Goal: Task Accomplishment & Management: Use online tool/utility

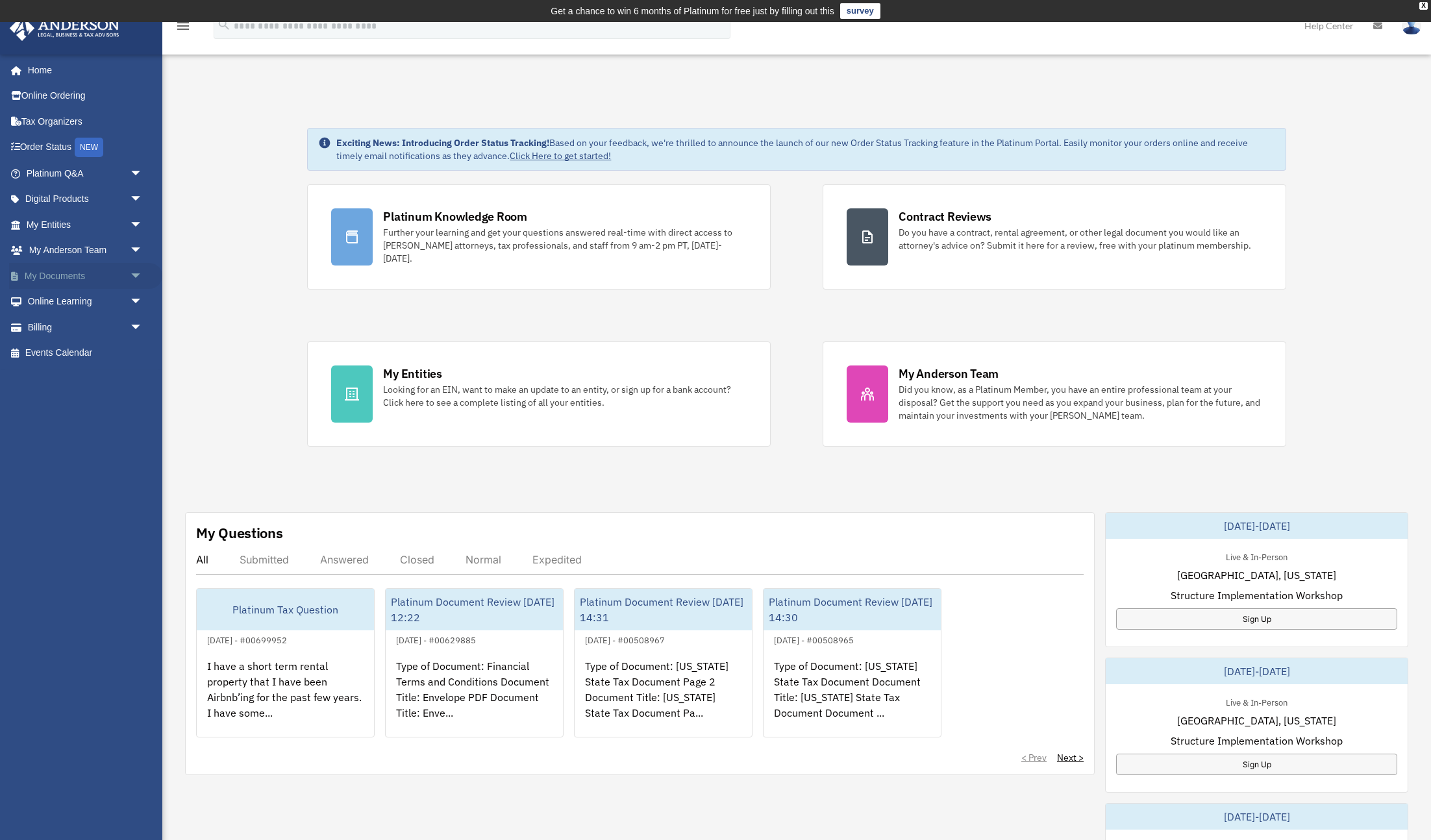
click at [99, 275] on link "My Documents arrow_drop_down" at bounding box center [85, 276] width 154 height 26
click at [138, 277] on span "arrow_drop_down" at bounding box center [143, 276] width 26 height 27
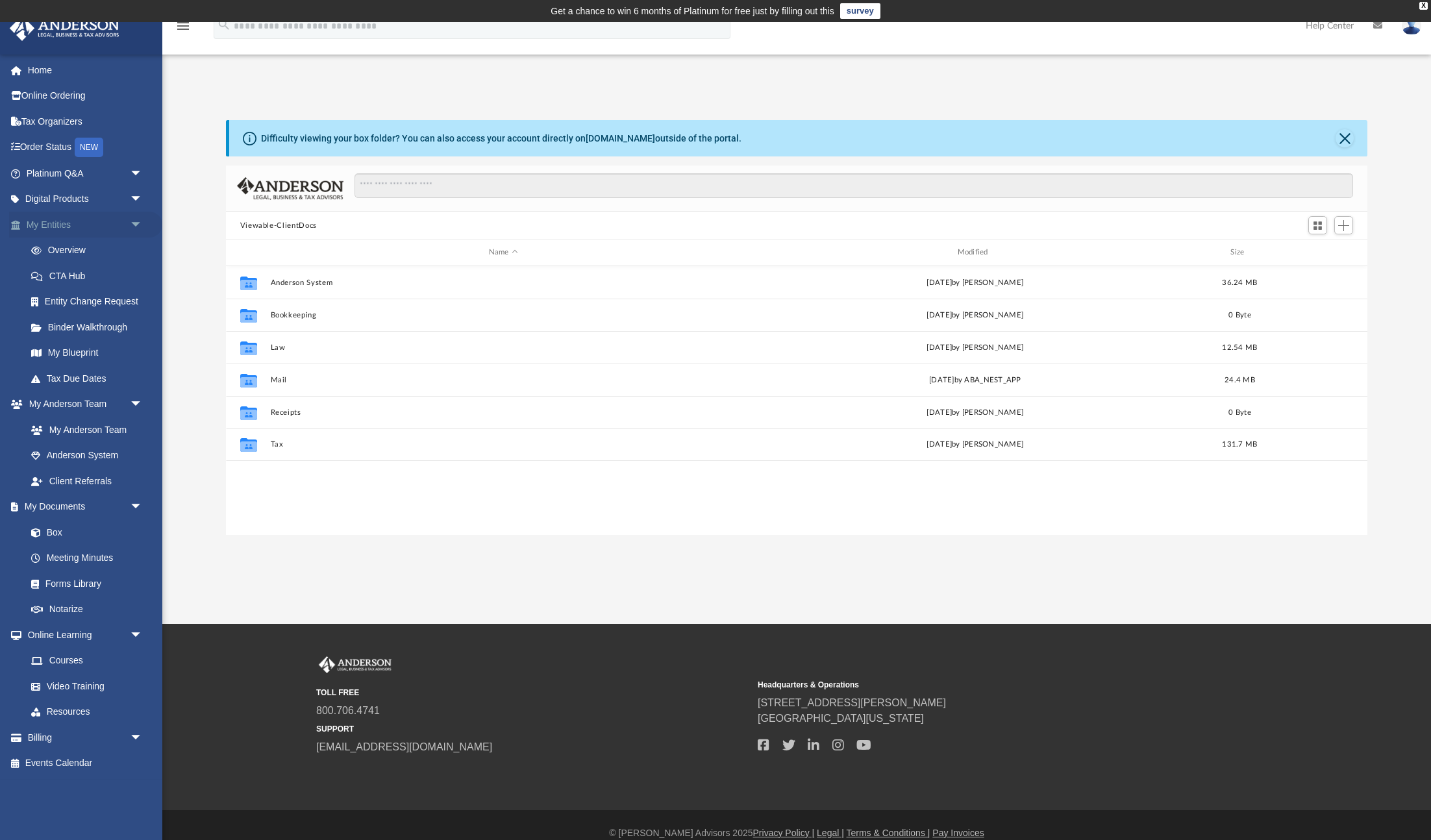
scroll to position [295, 1141]
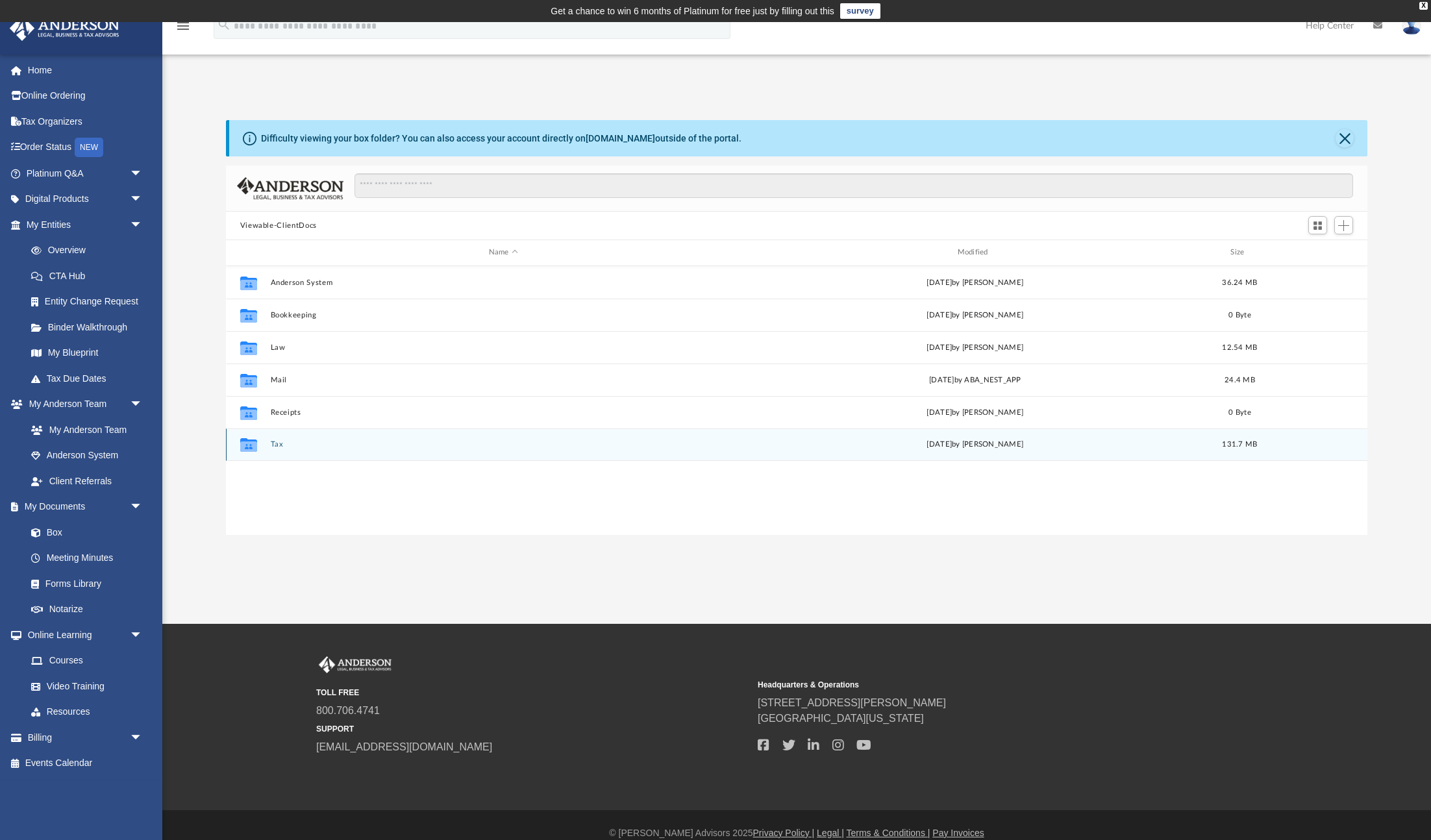
click at [287, 449] on div "Collaborated Folder Tax [DATE] by [PERSON_NAME] 131.7 MB" at bounding box center [797, 444] width 1142 height 33
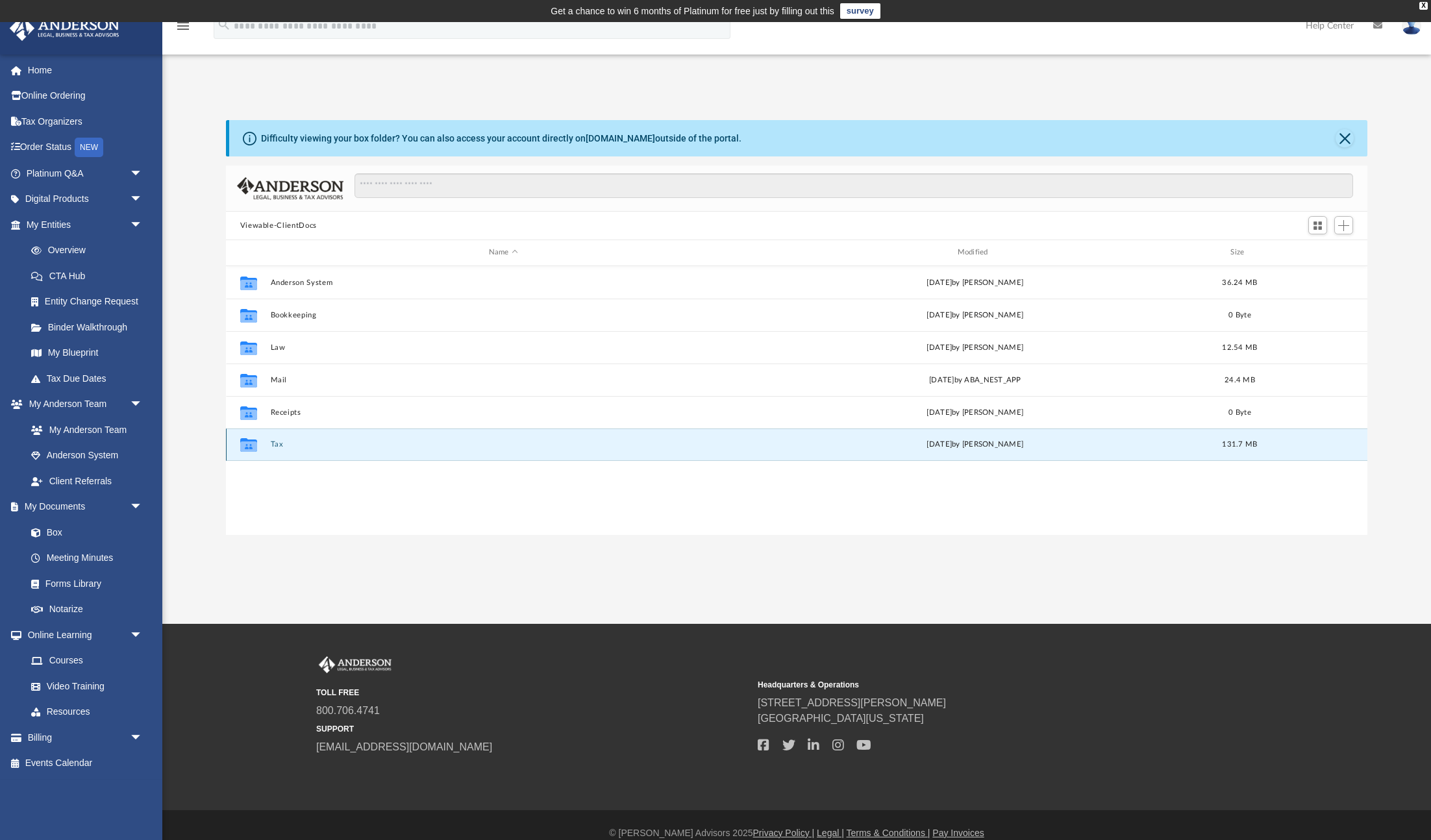
click at [277, 447] on button "Tax" at bounding box center [503, 444] width 466 height 9
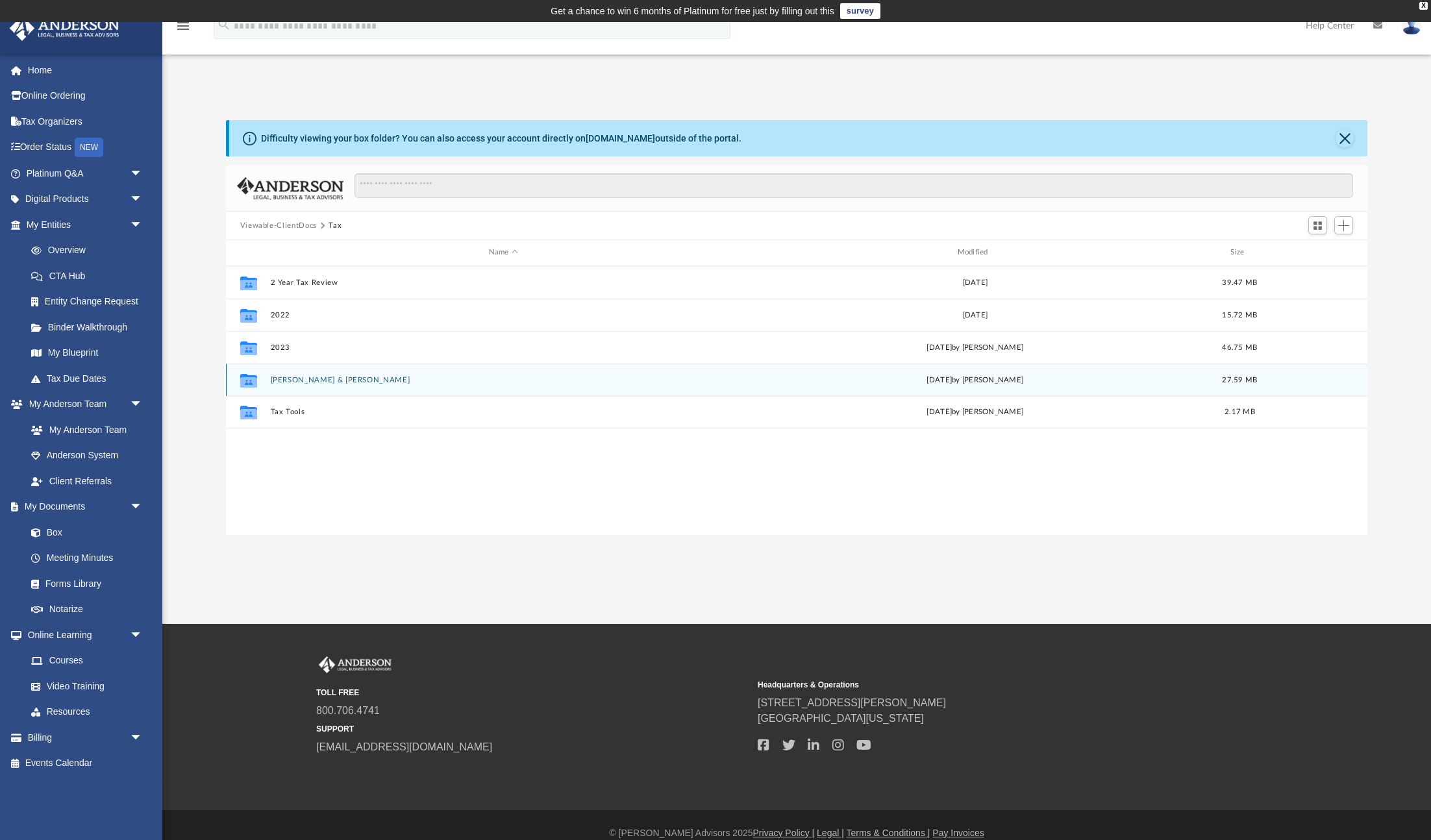
click at [329, 379] on button "[PERSON_NAME] & [PERSON_NAME]" at bounding box center [503, 380] width 466 height 9
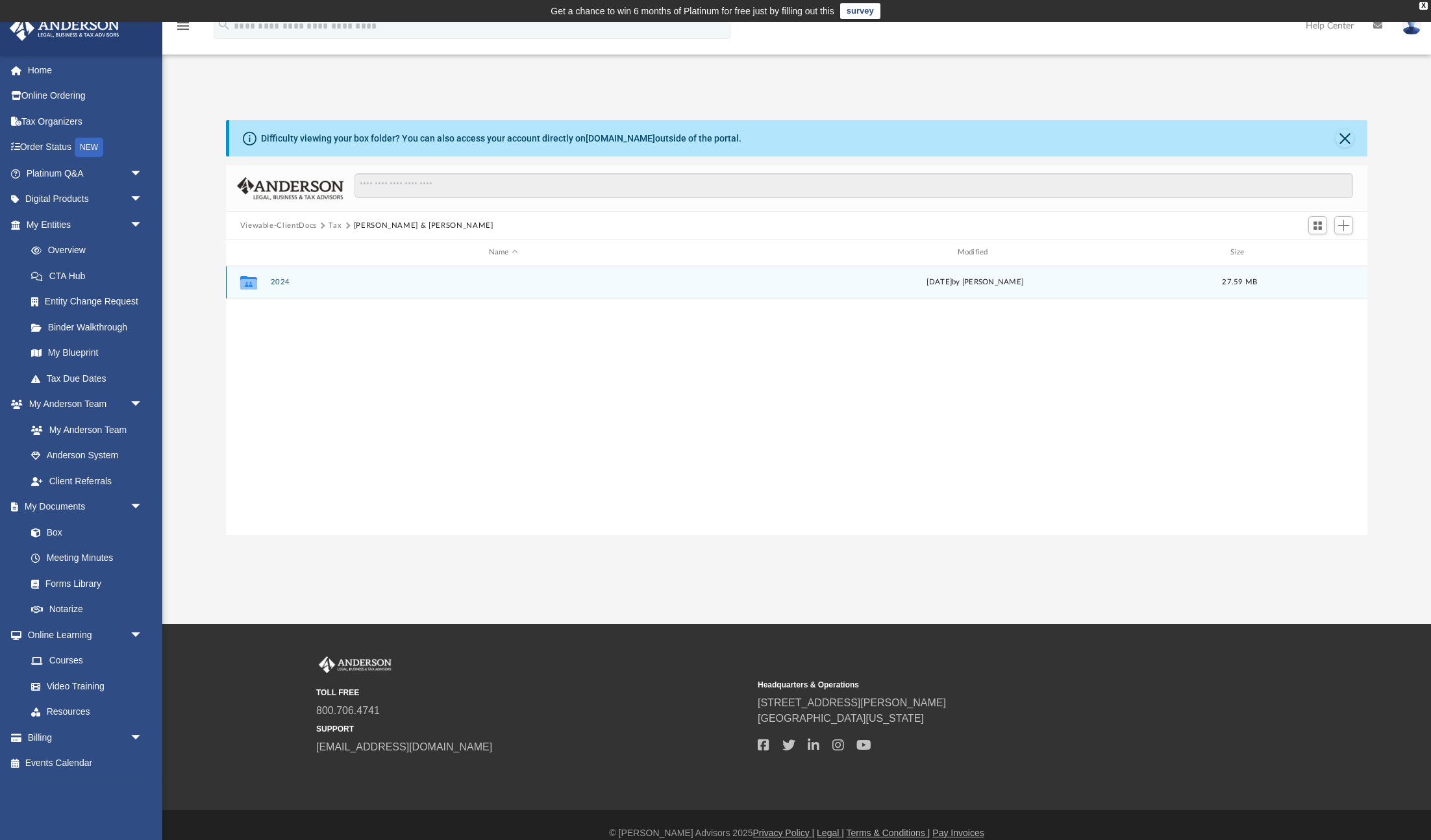
click at [278, 284] on button "2024" at bounding box center [503, 282] width 466 height 9
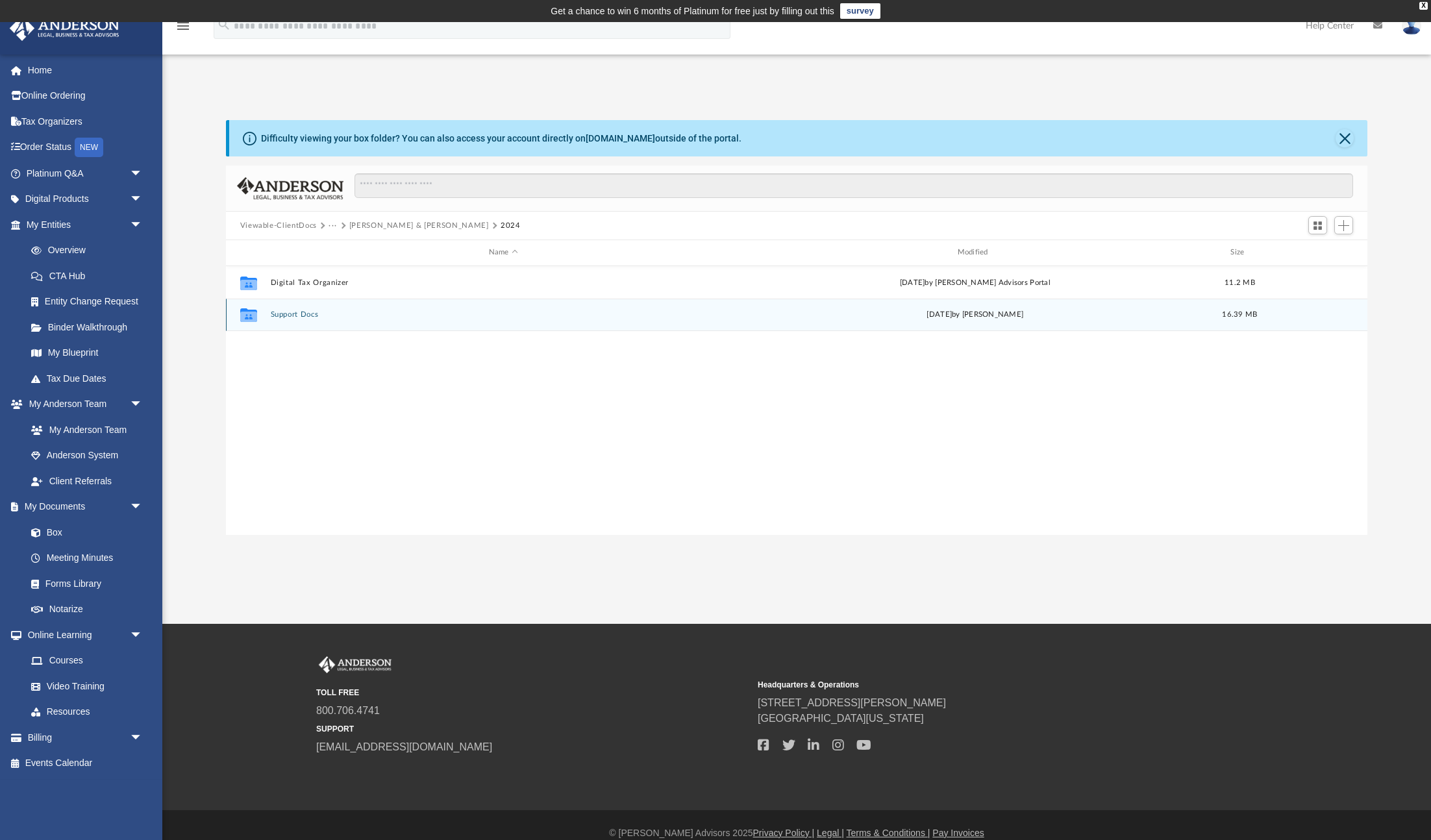
click at [291, 317] on button "Support Docs" at bounding box center [503, 315] width 466 height 9
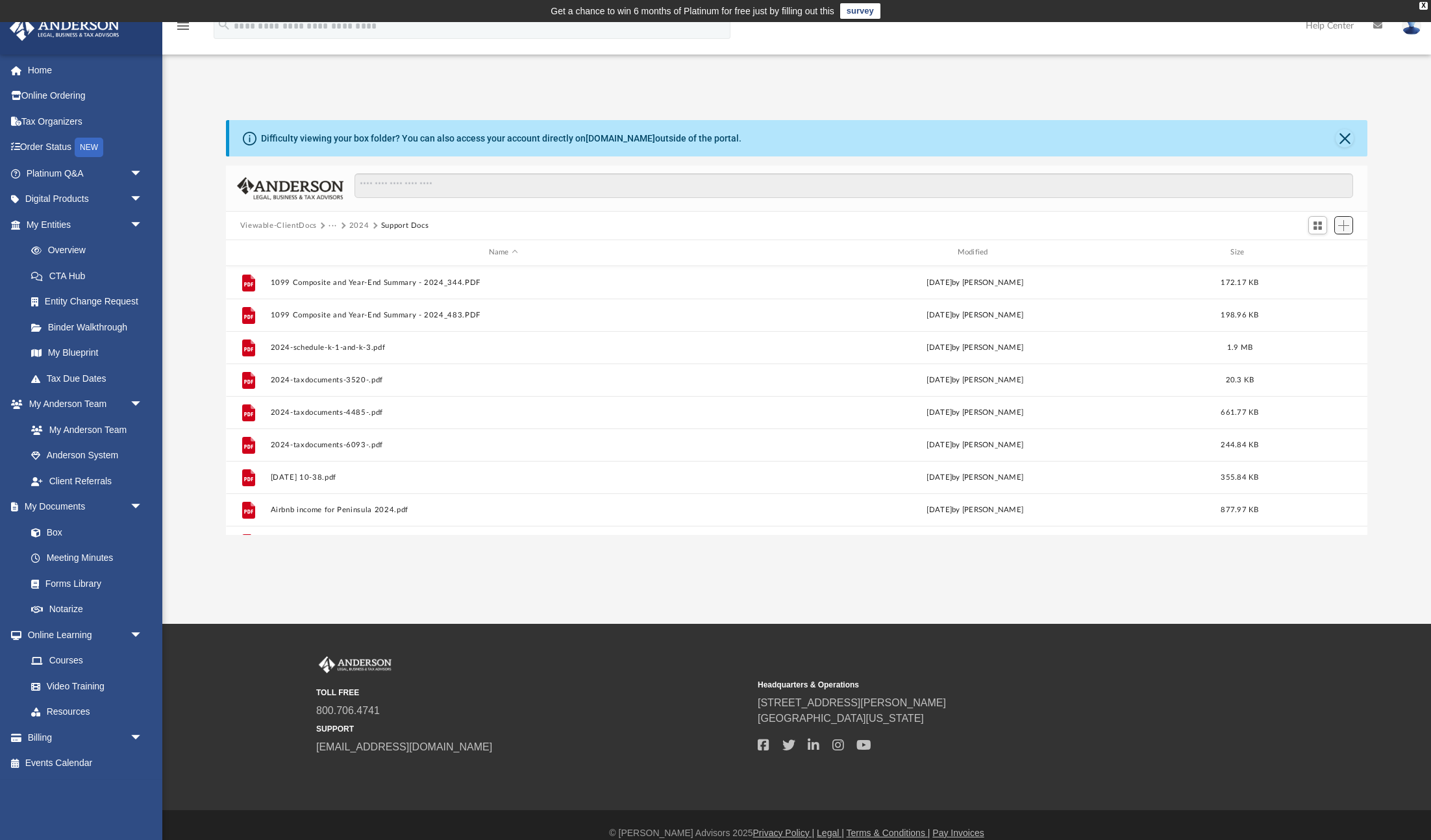
click at [1342, 224] on span "Add" at bounding box center [1343, 225] width 11 height 11
click at [1320, 250] on li "Upload" at bounding box center [1325, 251] width 41 height 14
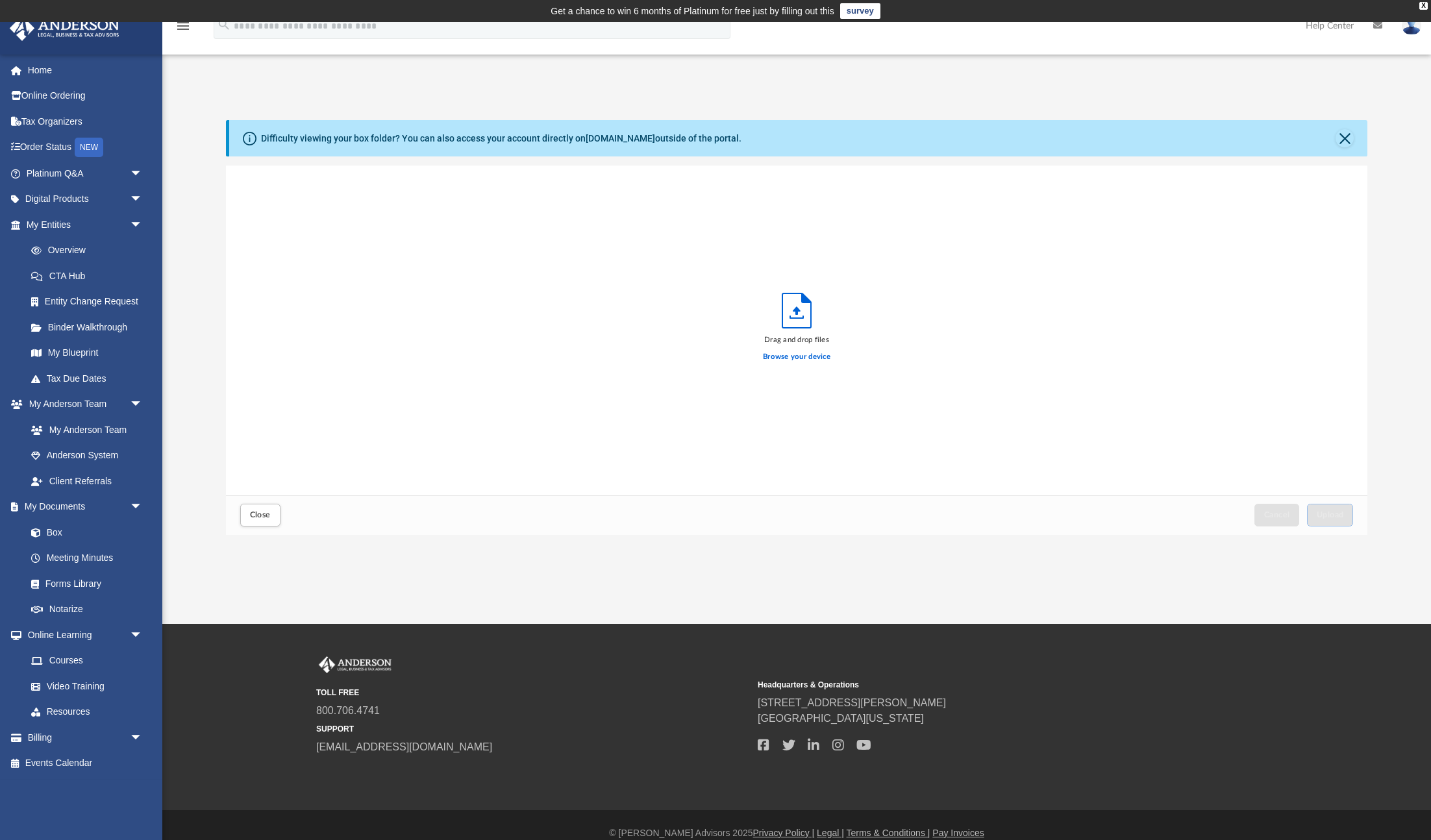
scroll to position [329, 1141]
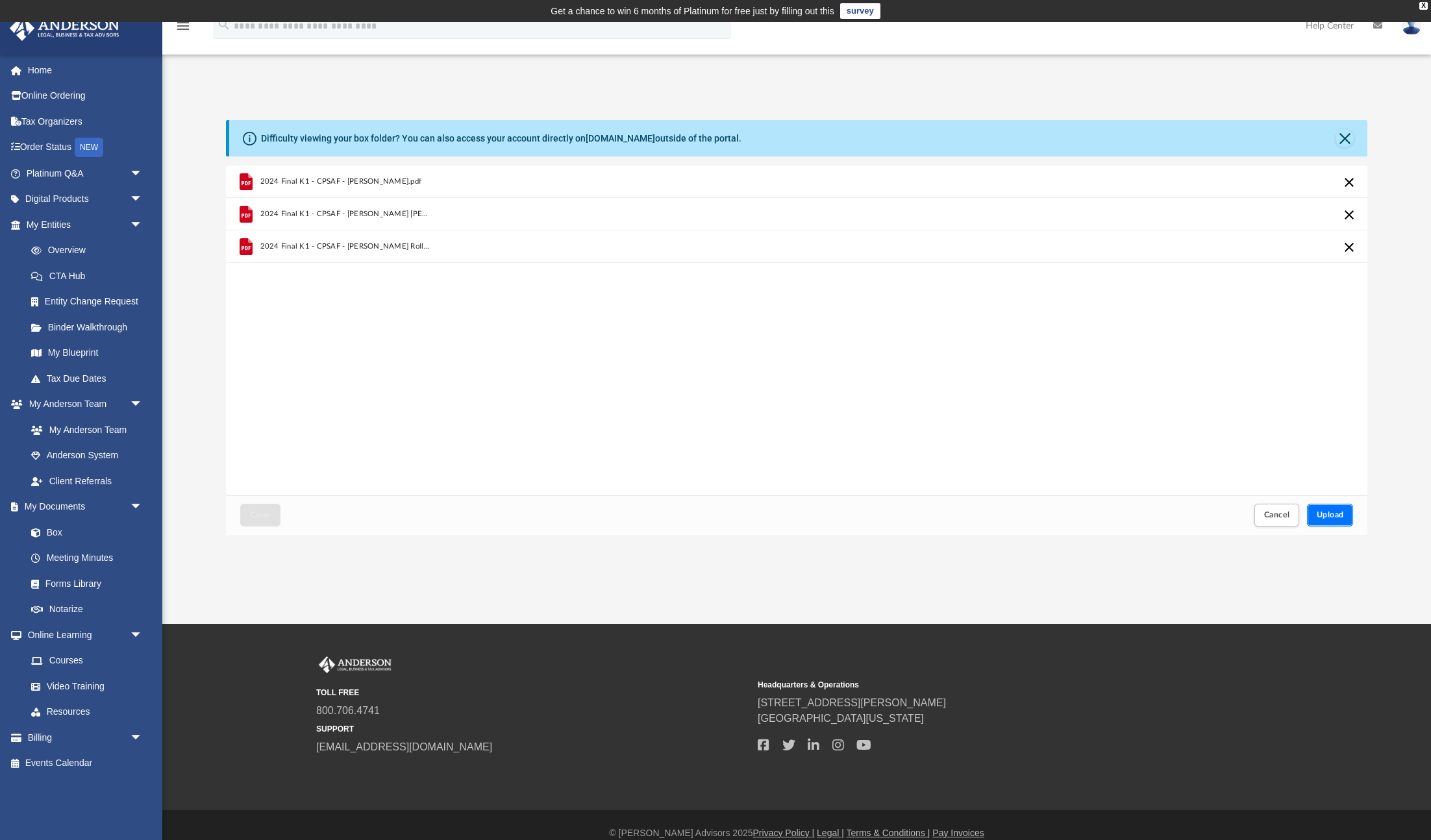
click at [1332, 514] on span "Upload" at bounding box center [1330, 514] width 27 height 8
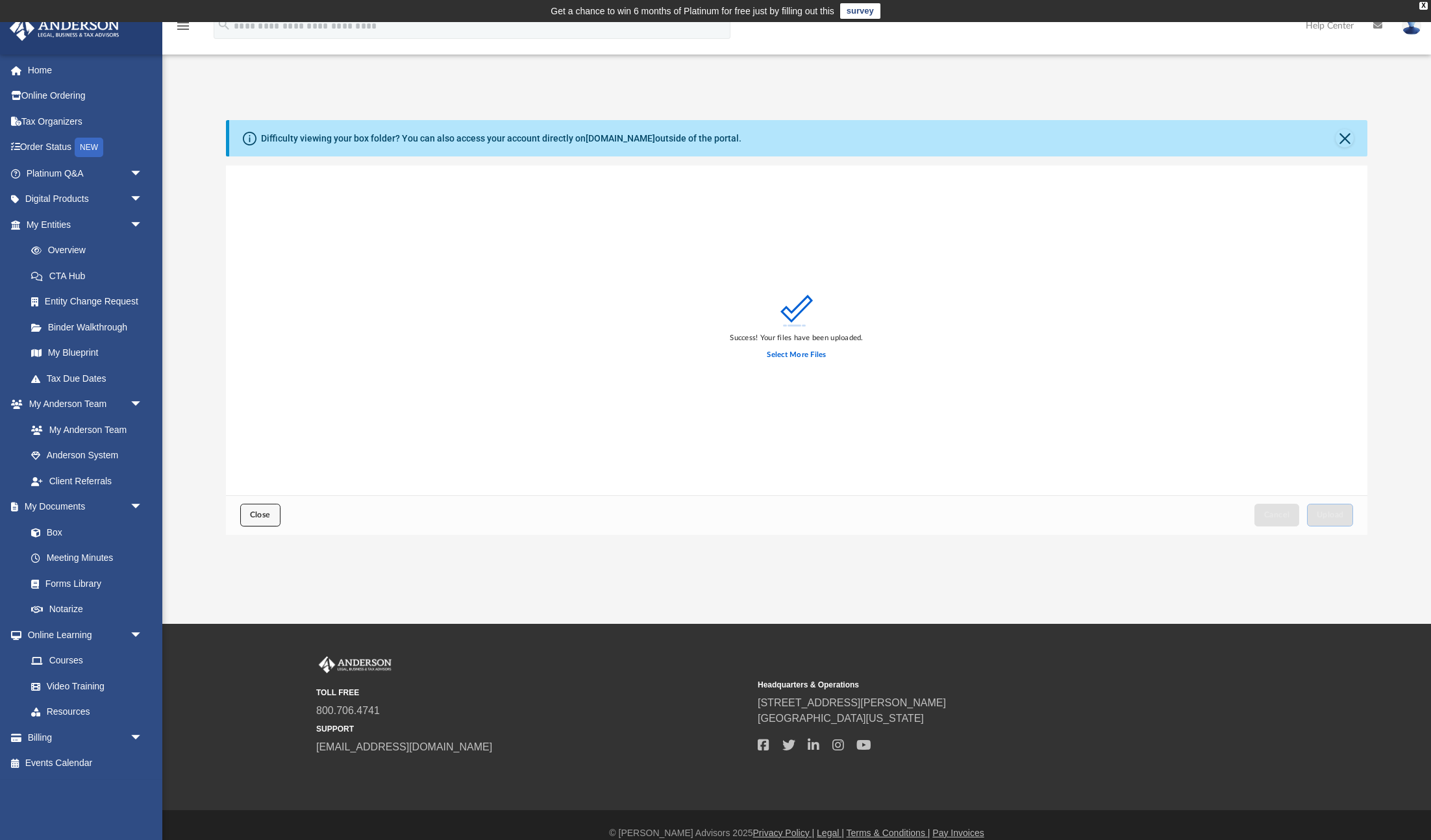
click at [254, 514] on span "Close" at bounding box center [260, 514] width 21 height 8
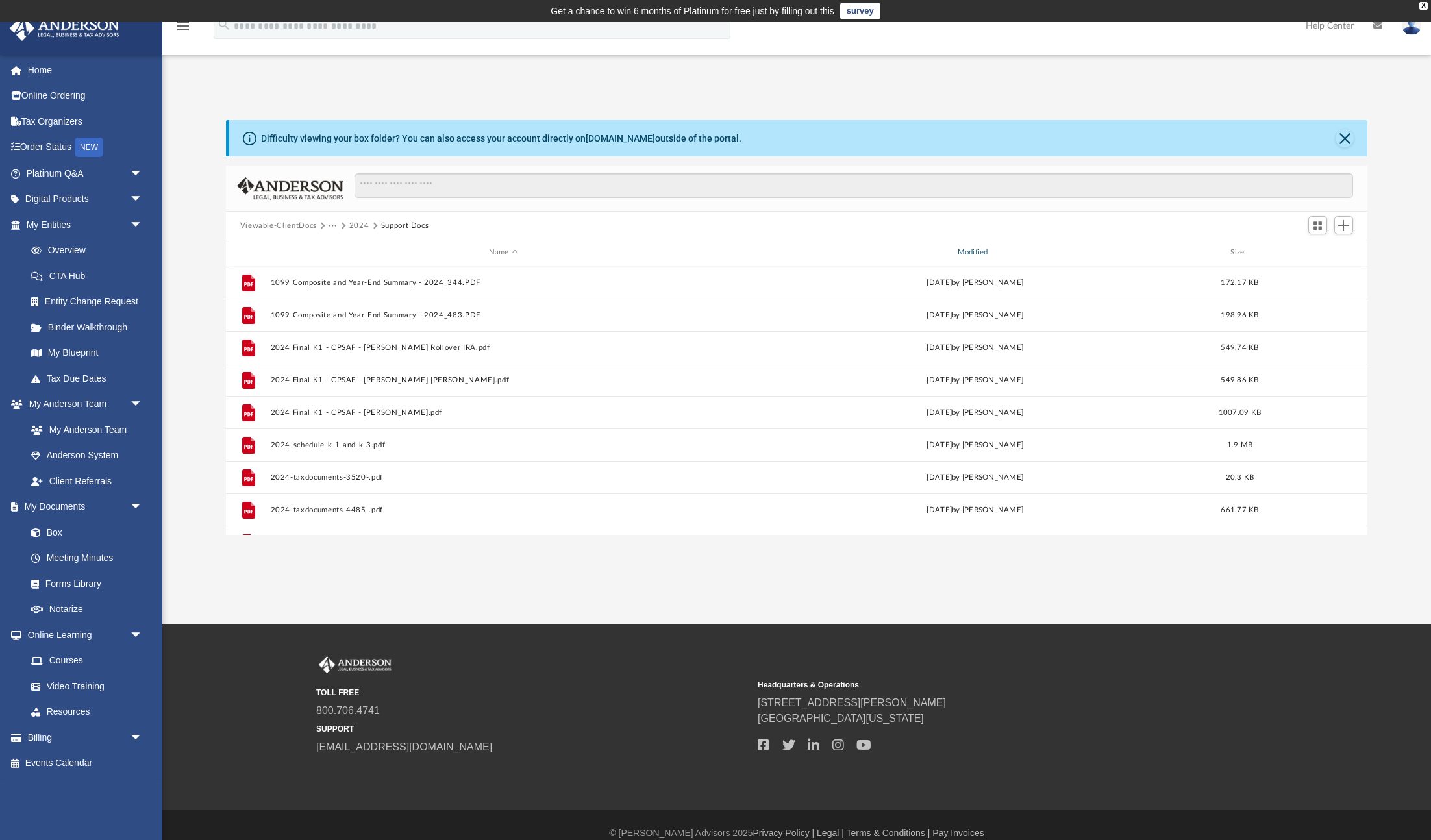
click at [972, 249] on div "Modified" at bounding box center [974, 252] width 466 height 12
